Goal: Information Seeking & Learning: Learn about a topic

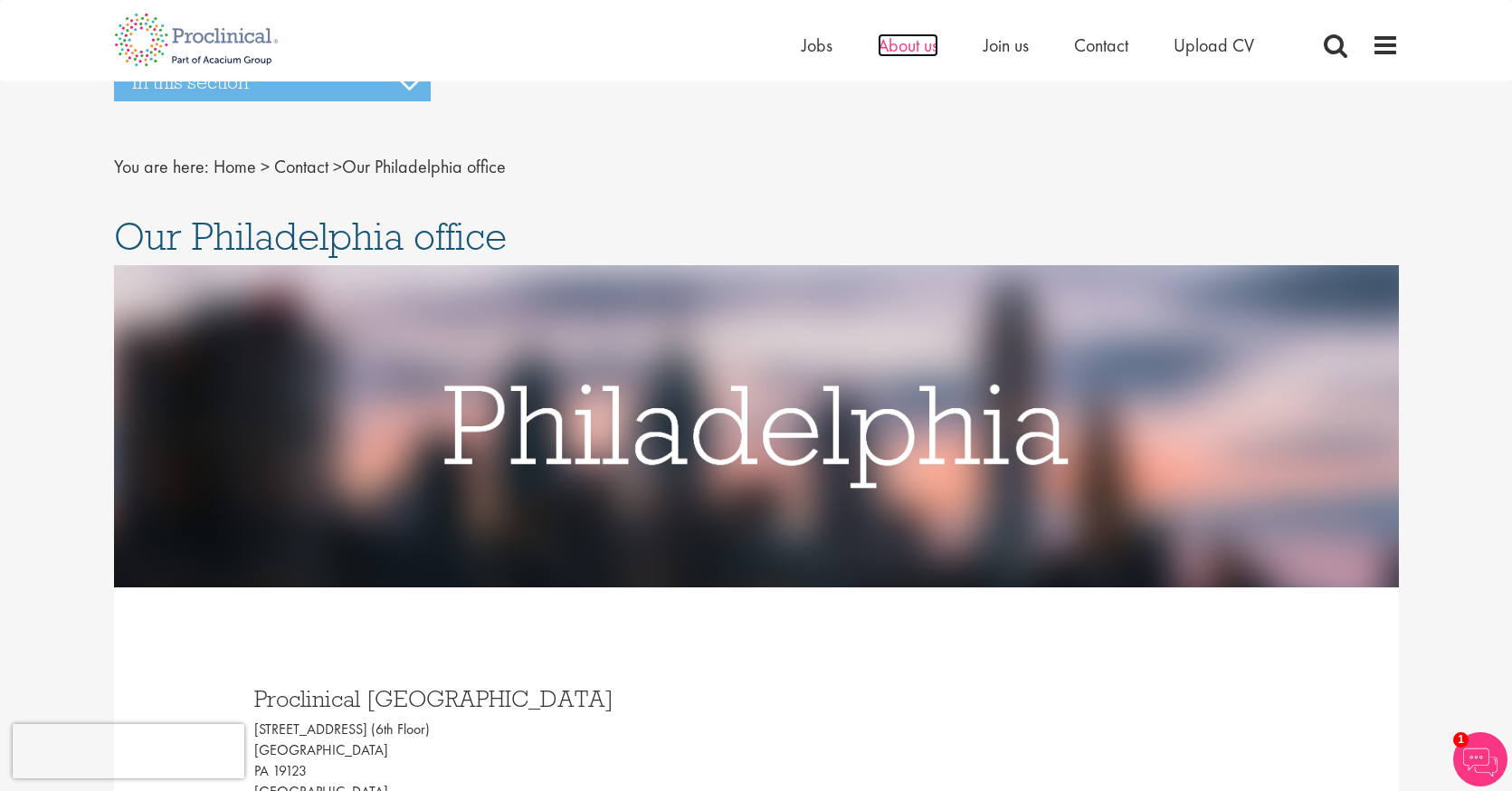
click at [907, 52] on span "About us" at bounding box center [908, 45] width 60 height 24
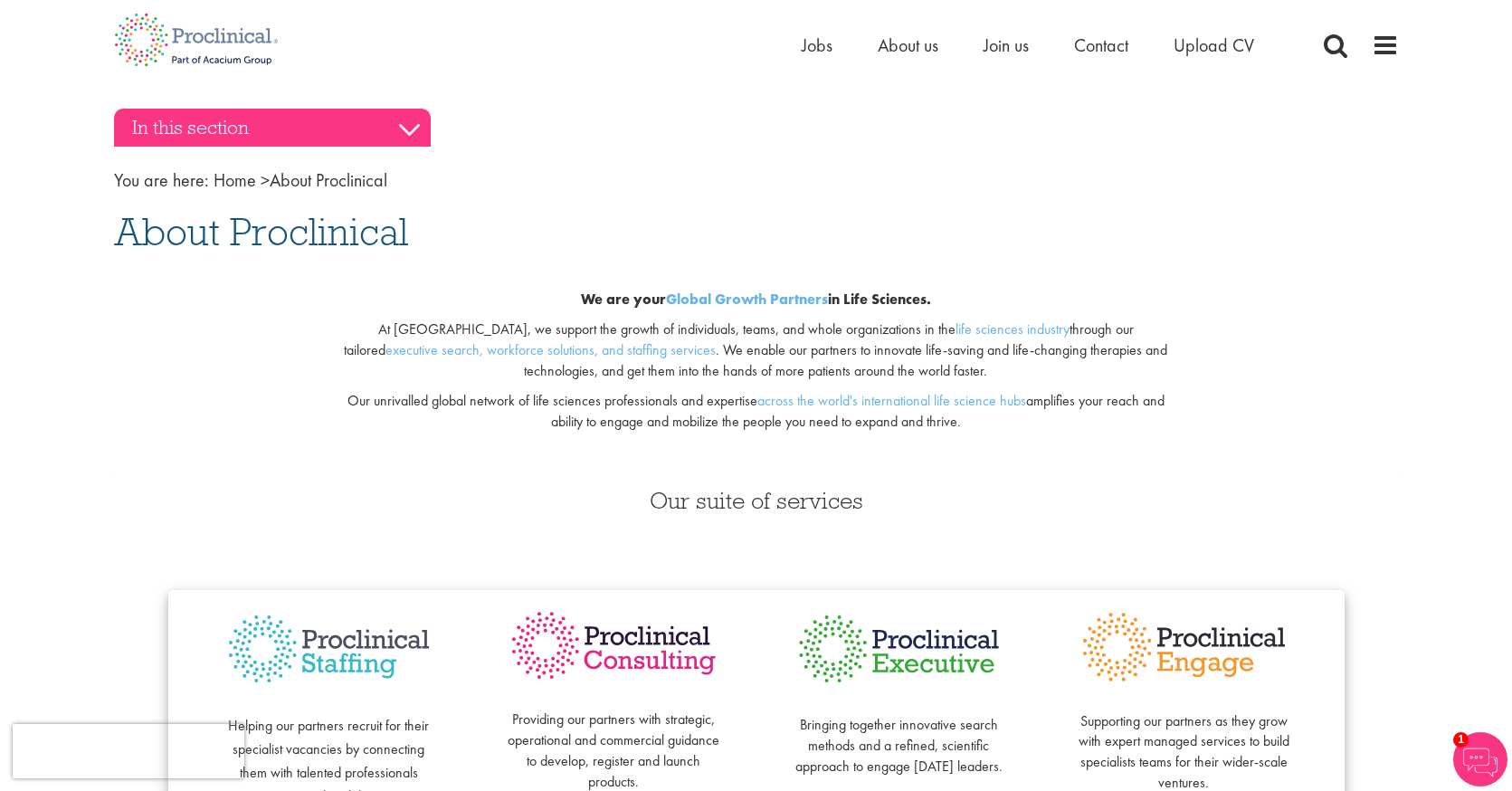
click at [411, 134] on h3 "In this section" at bounding box center [272, 128] width 317 height 38
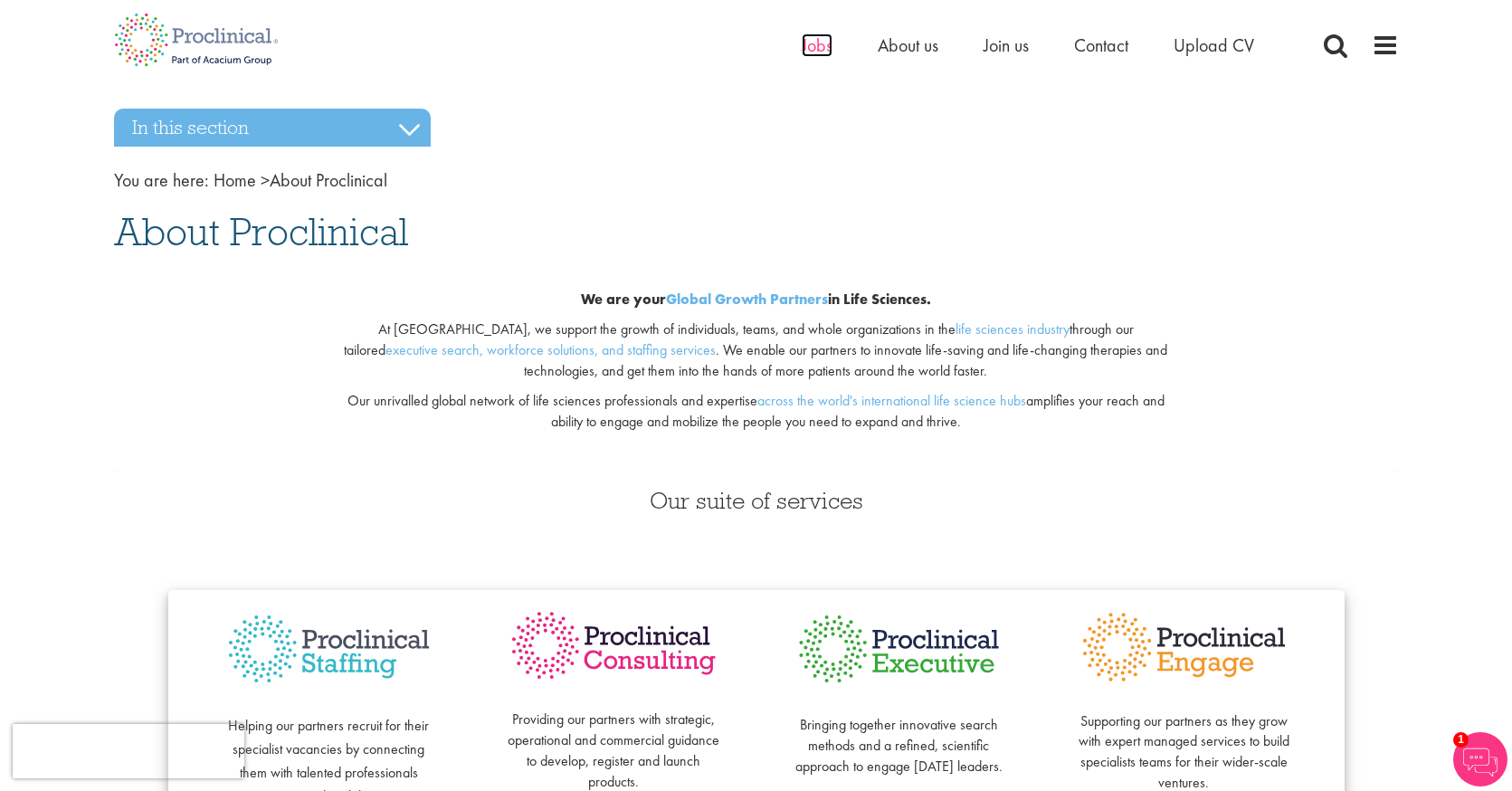
click at [822, 55] on span "Jobs" at bounding box center [817, 45] width 31 height 24
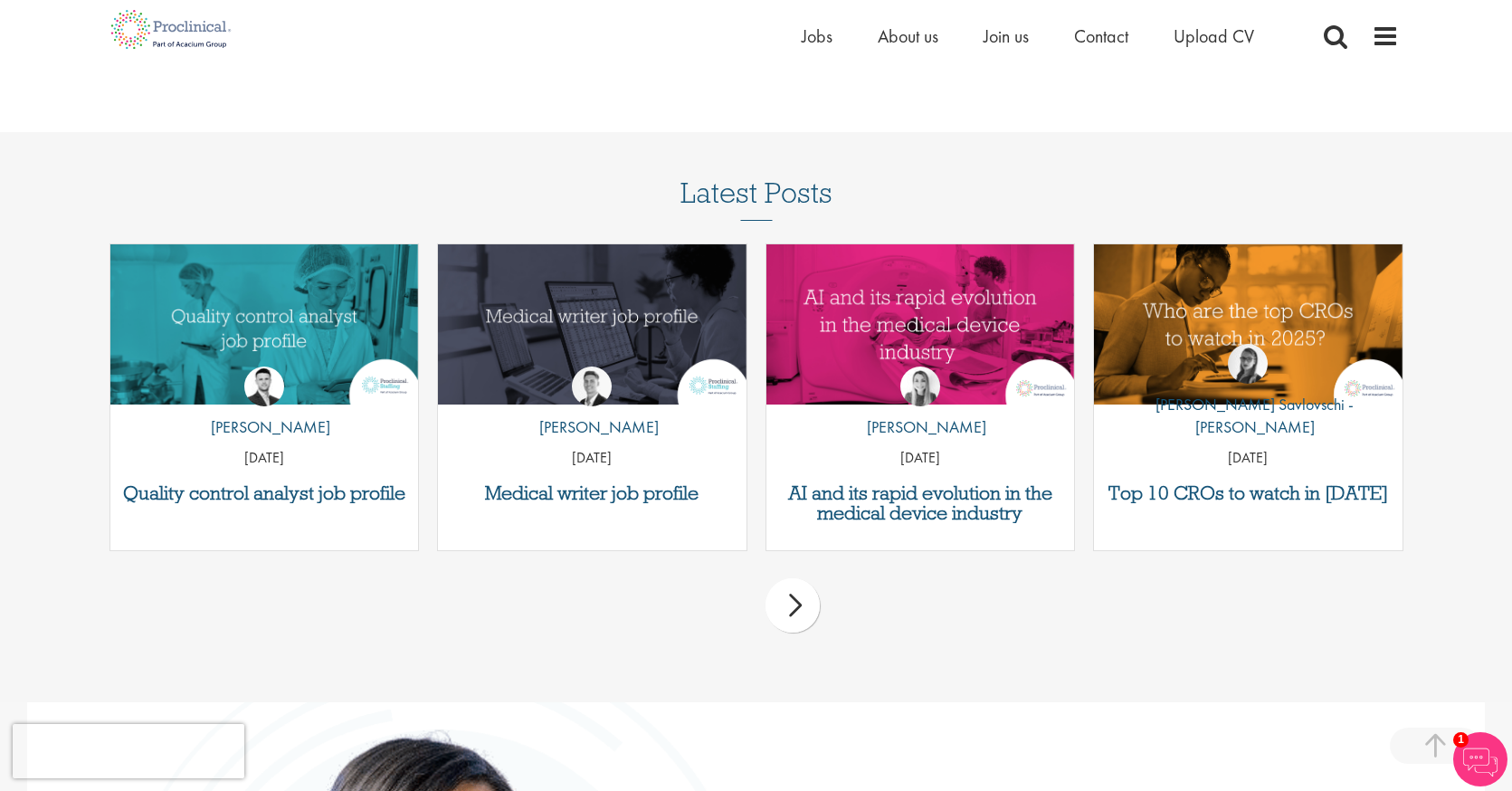
scroll to position [2251, 0]
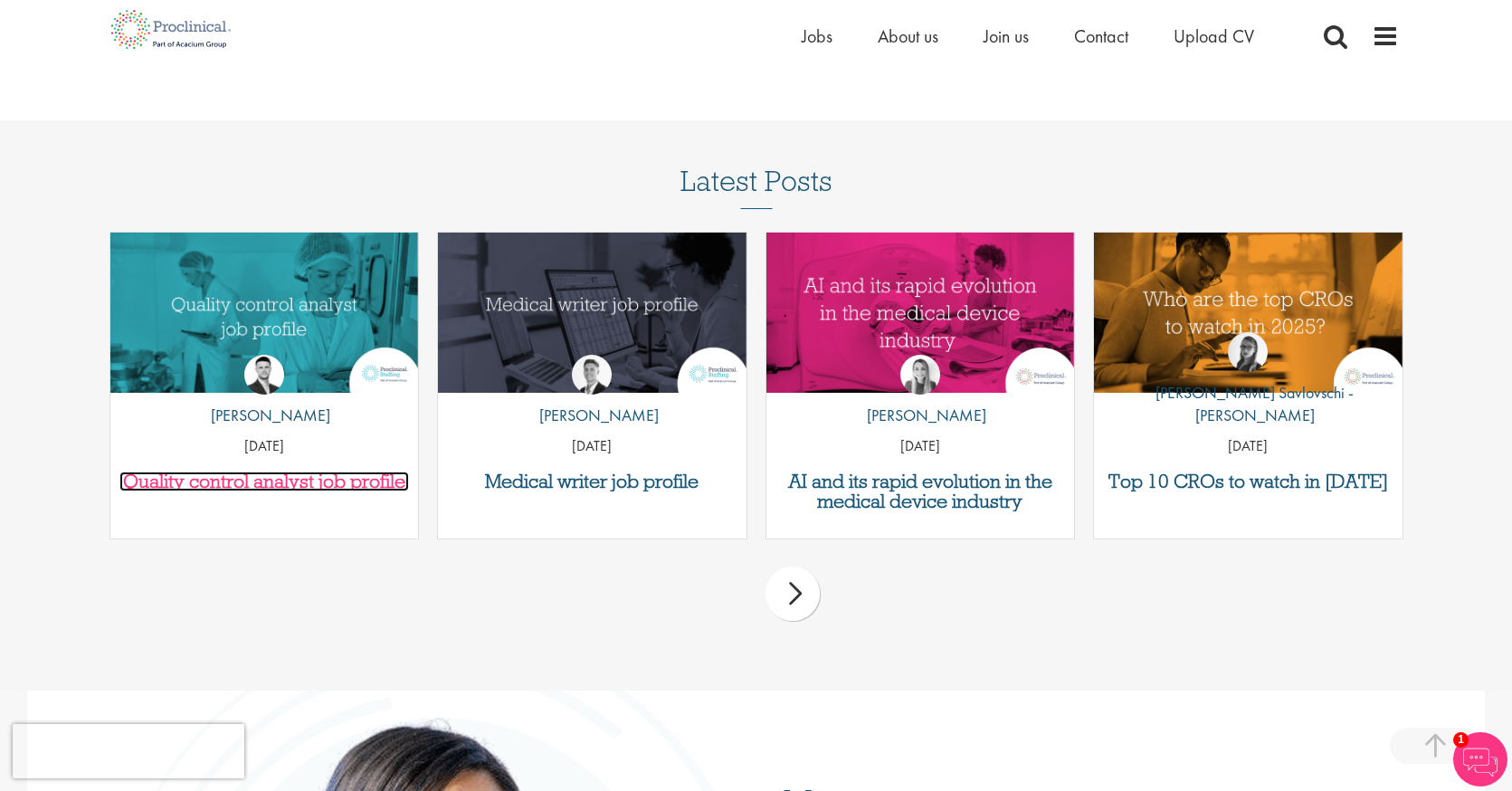
click at [261, 484] on h3 "Quality control analyst job profile" at bounding box center [264, 482] width 291 height 20
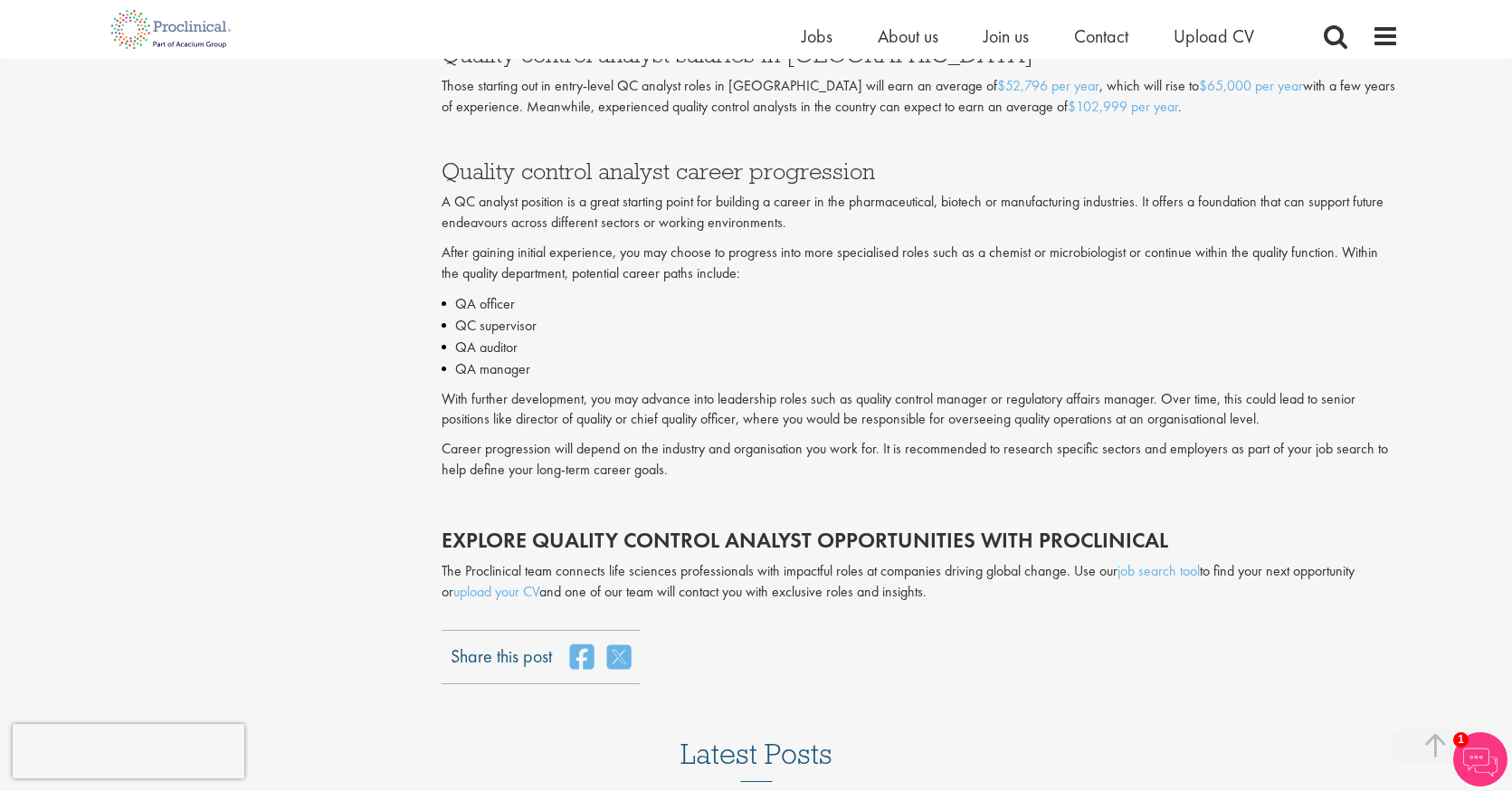
scroll to position [3804, 0]
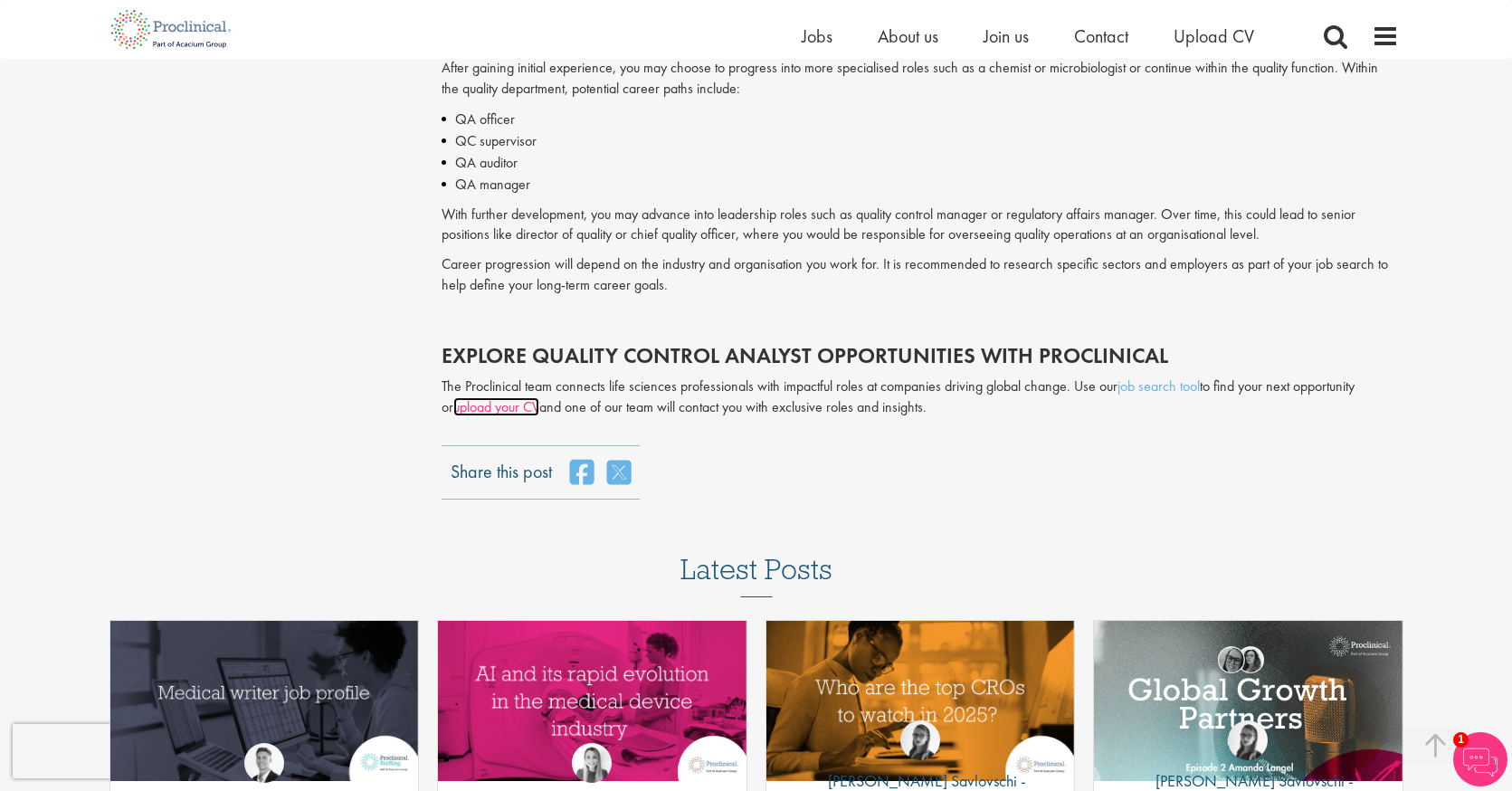
click at [503, 410] on link "upload your CV" at bounding box center [496, 407] width 86 height 19
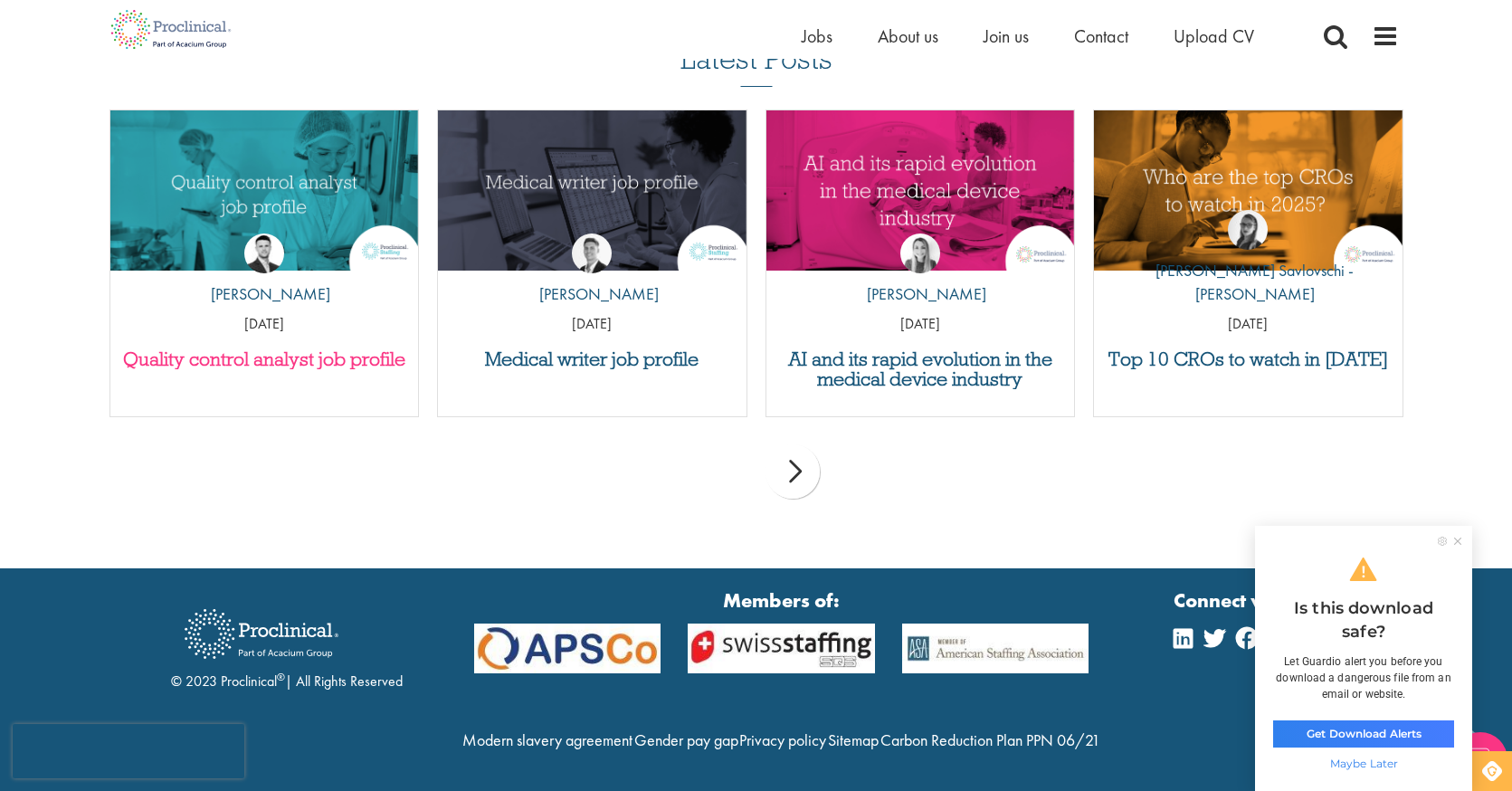
scroll to position [1785, 0]
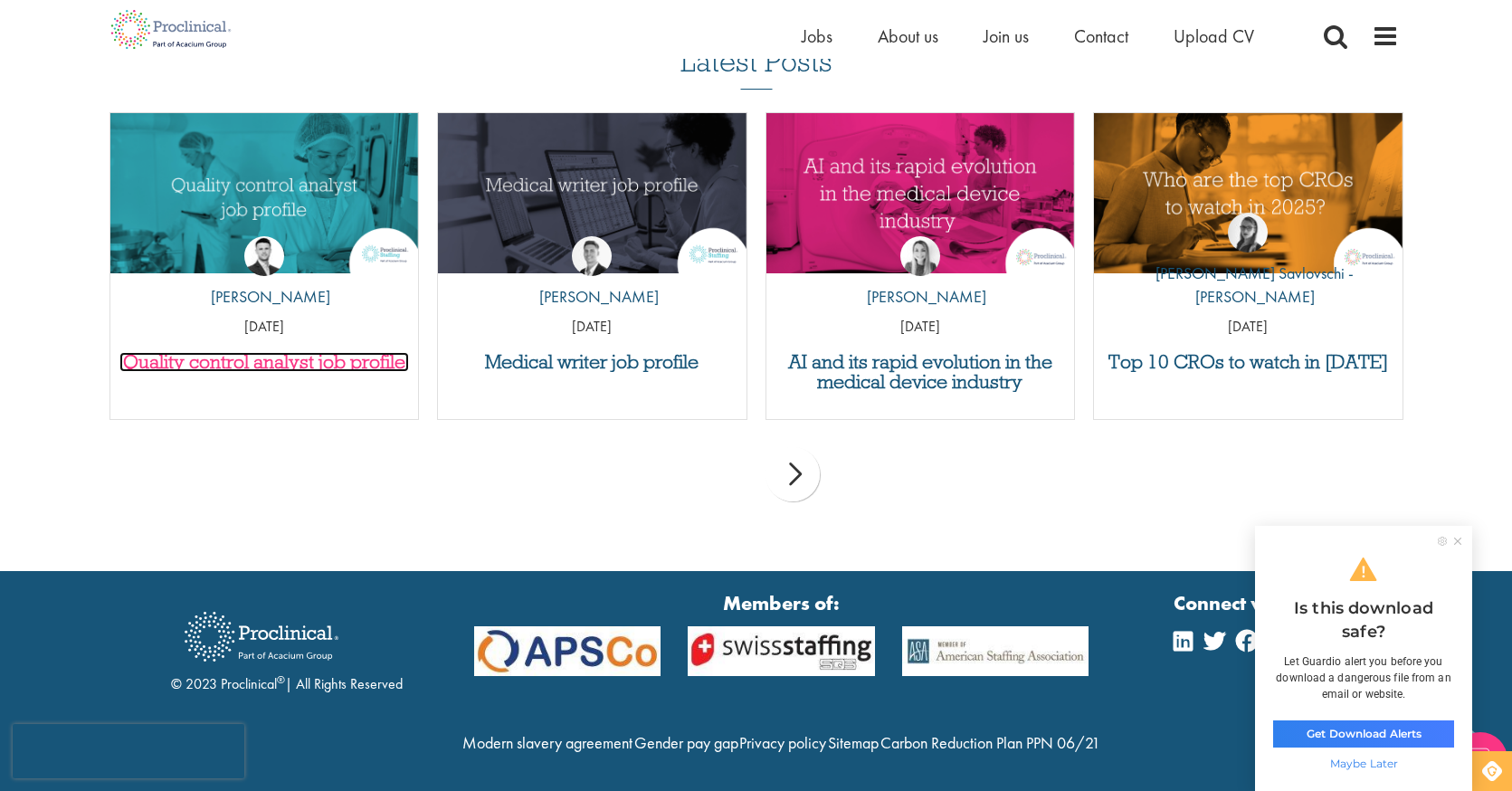
click at [258, 363] on h3 "Quality control analyst job profile" at bounding box center [264, 361] width 291 height 20
